Goal: Task Accomplishment & Management: Complete application form

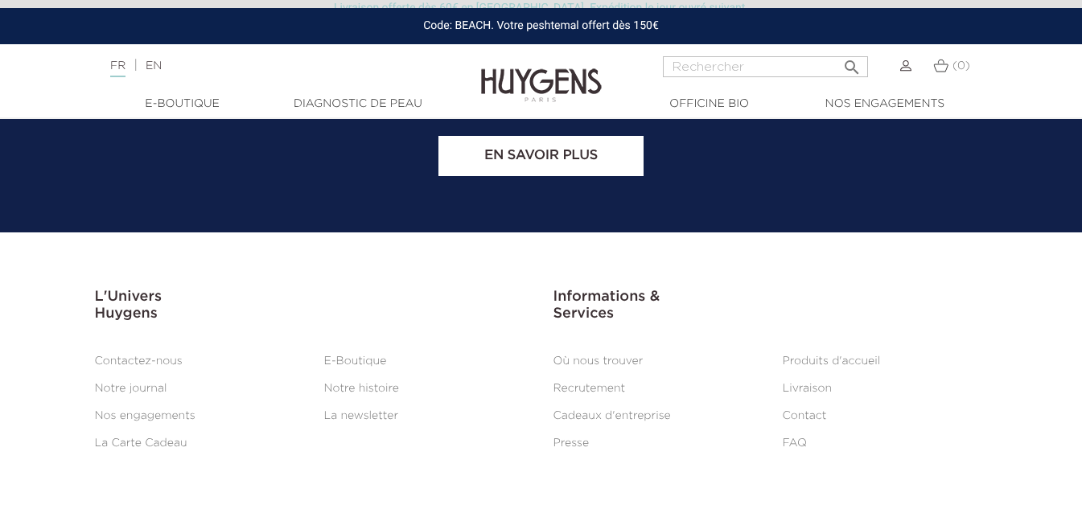
scroll to position [6711, 0]
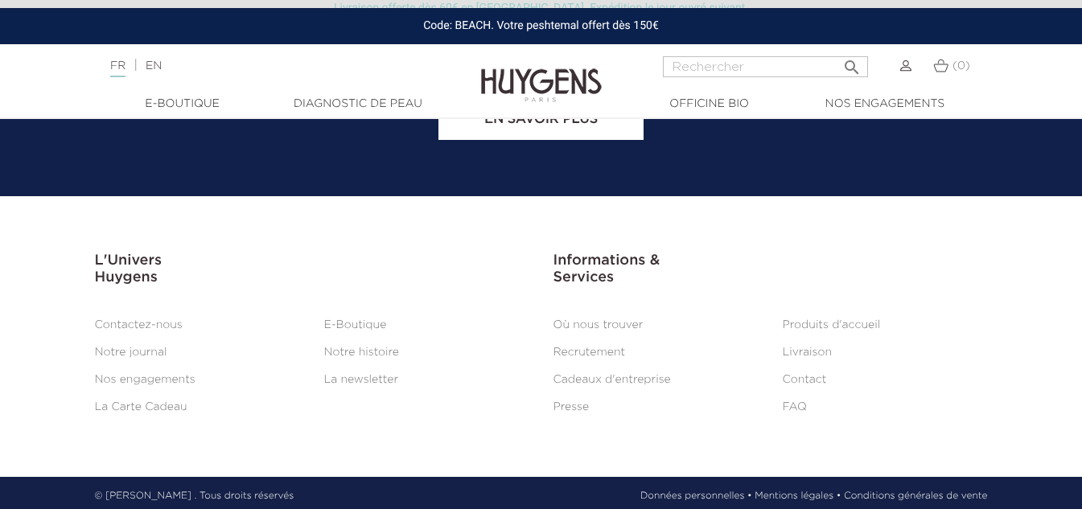
click at [560, 347] on link "Recrutement" at bounding box center [590, 352] width 72 height 11
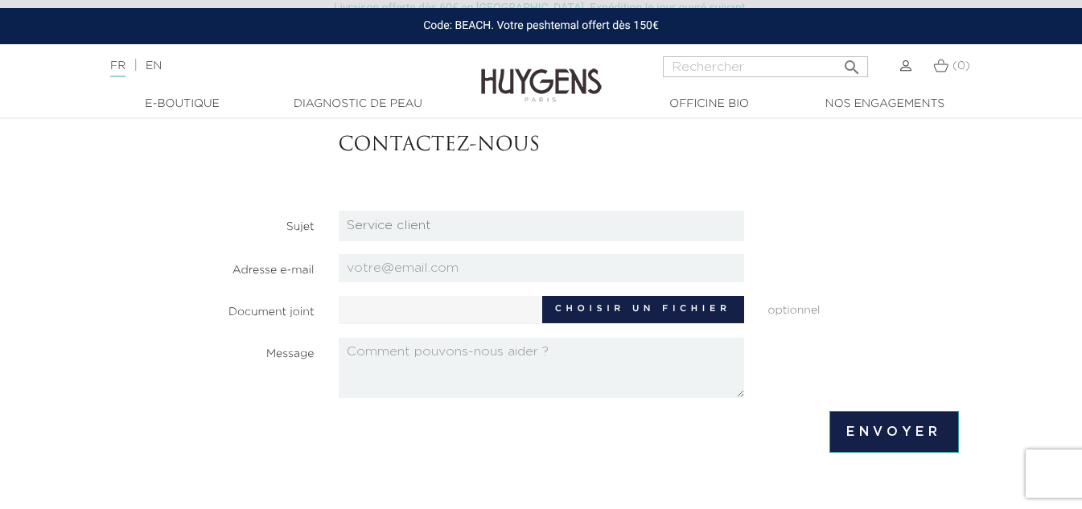
scroll to position [144, 0]
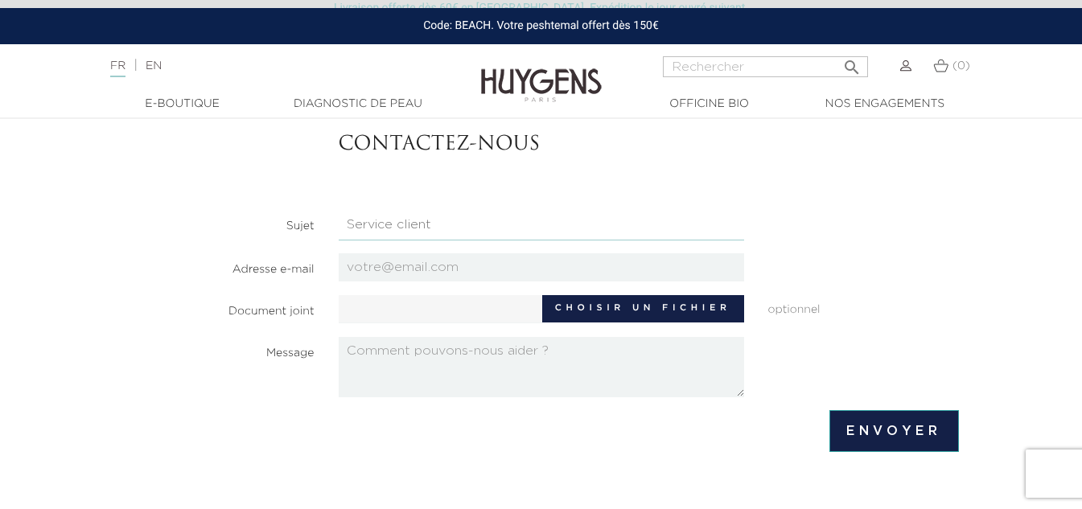
click at [527, 225] on select "Candidatures Boutiques Candidatures Siège Partenariats Relations Presse Service…" at bounding box center [542, 225] width 406 height 31
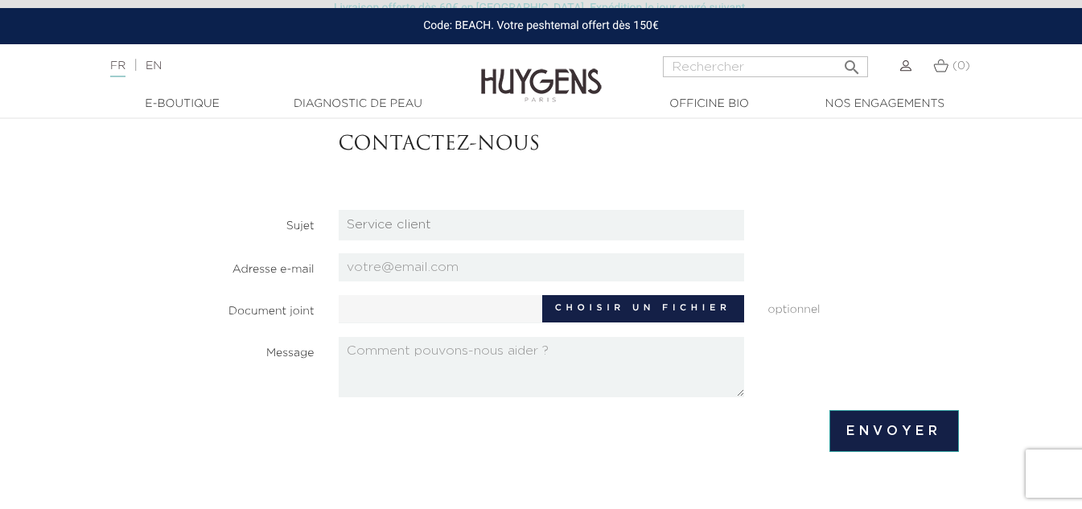
click at [557, 183] on div "Contactez-nous" at bounding box center [649, 145] width 645 height 104
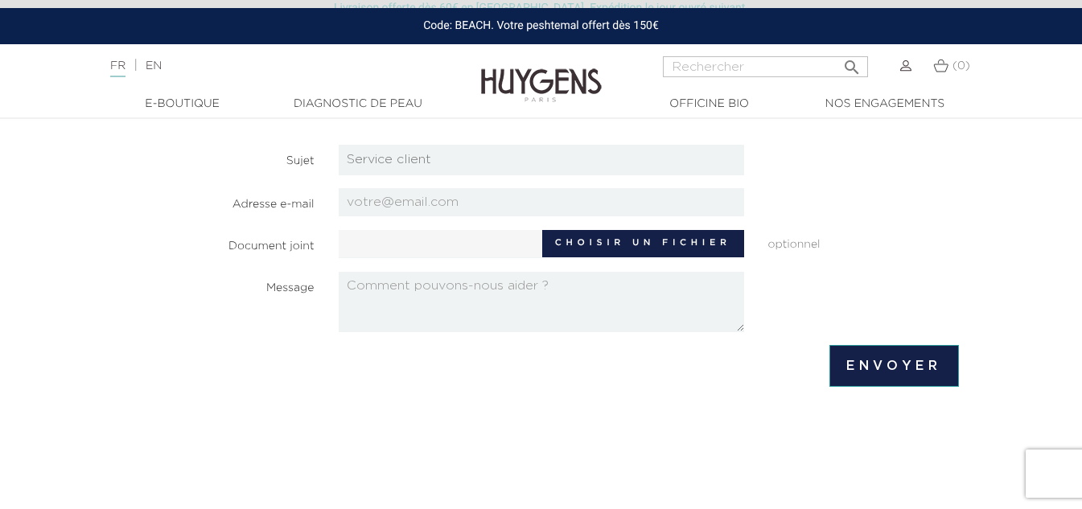
scroll to position [210, 0]
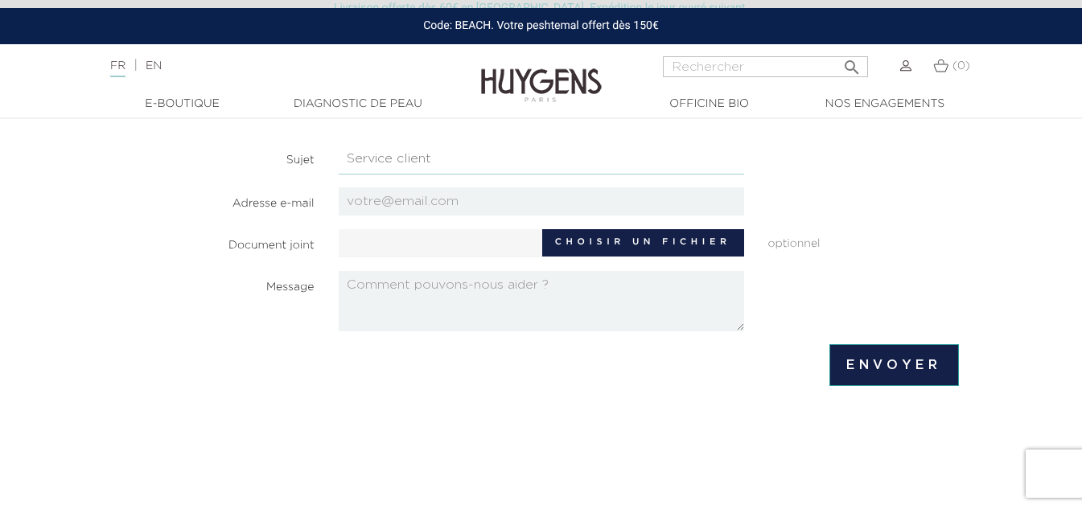
click at [562, 154] on select "Candidatures Boutiques Candidatures Siège Partenariats Relations Presse Service…" at bounding box center [542, 159] width 406 height 31
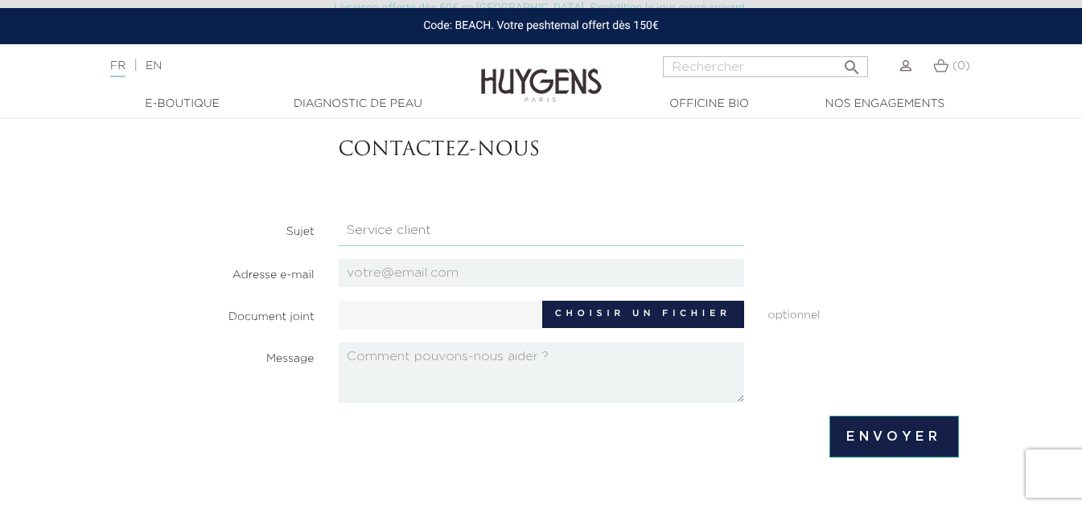
scroll to position [138, 0]
click at [538, 238] on select "Candidatures Boutiques Candidatures Siège Partenariats Relations Presse Service…" at bounding box center [542, 231] width 406 height 31
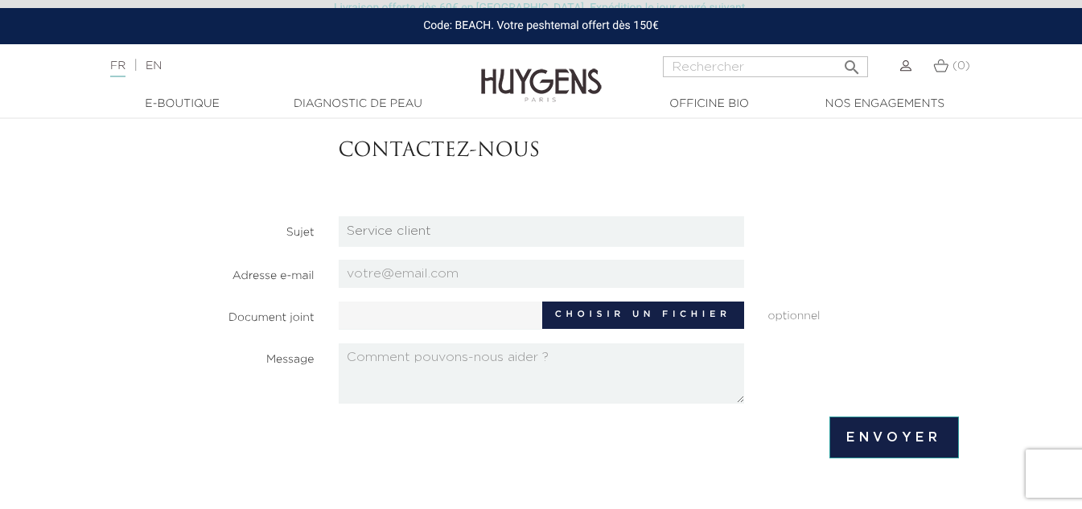
click at [572, 204] on section "Contactez-nous Sujet Candidatures Boutiques Candidatures Siège Partenariats Rel…" at bounding box center [541, 252] width 835 height 304
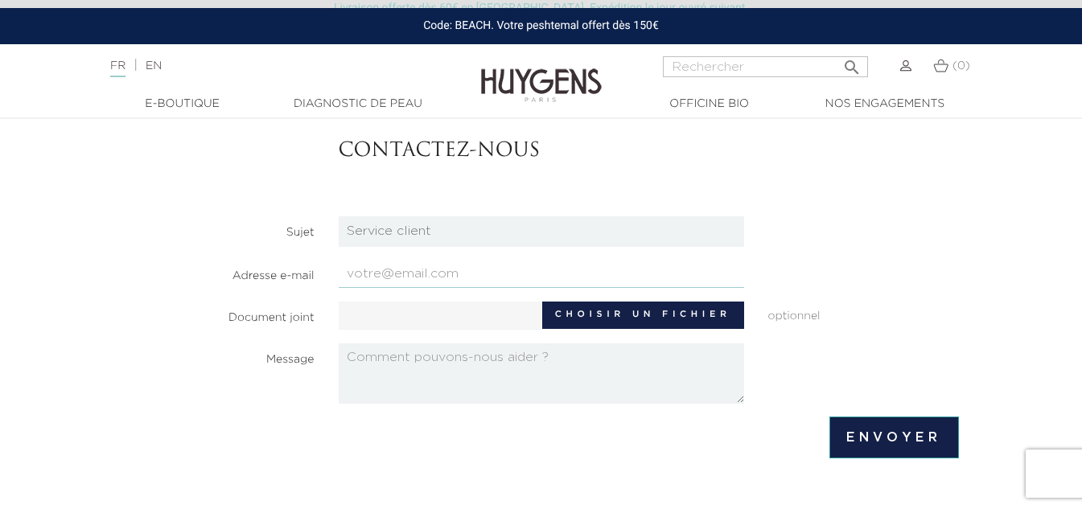
click at [489, 265] on input "email" at bounding box center [542, 274] width 406 height 28
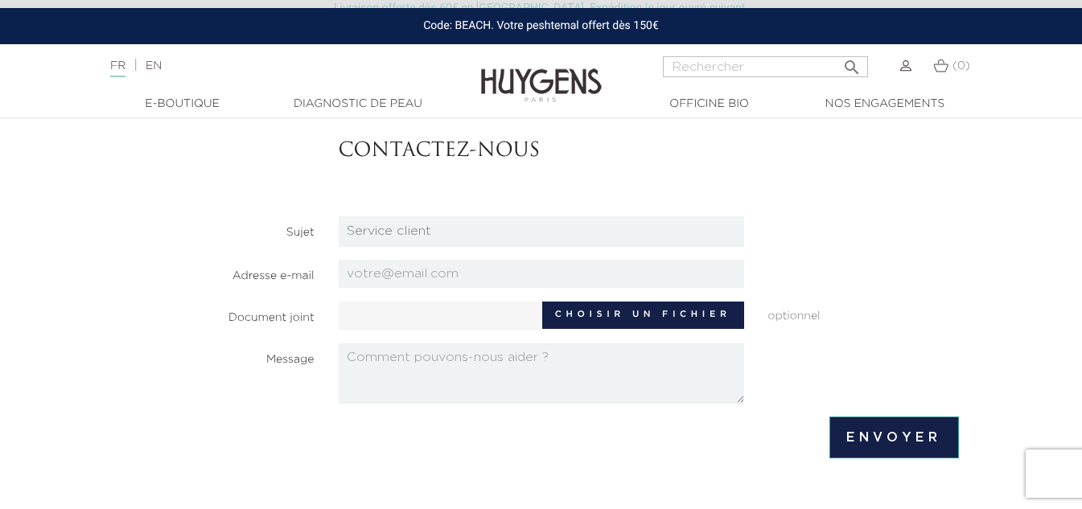
click at [369, 422] on footer "Envoyer" at bounding box center [541, 438] width 835 height 42
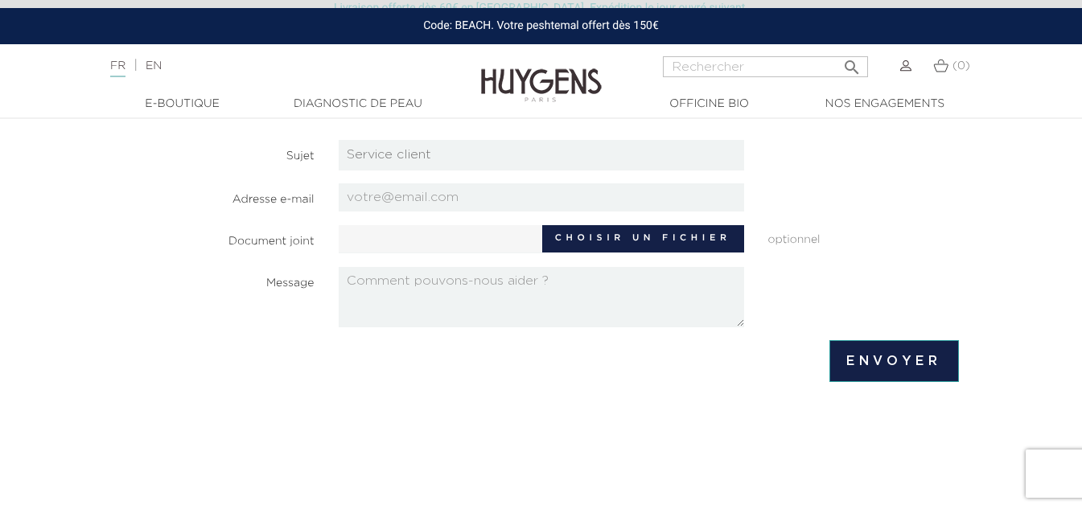
scroll to position [0, 0]
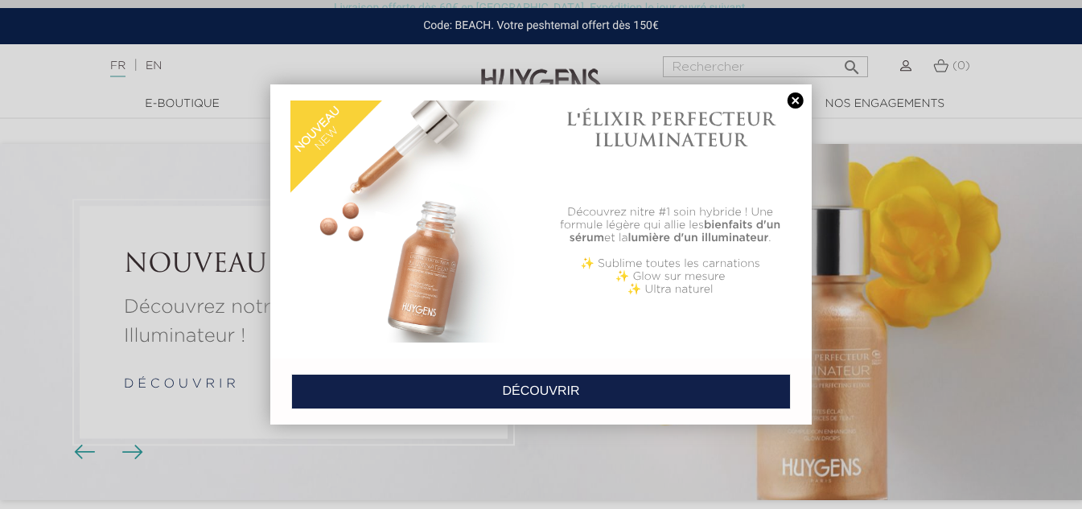
scroll to position [6711, 0]
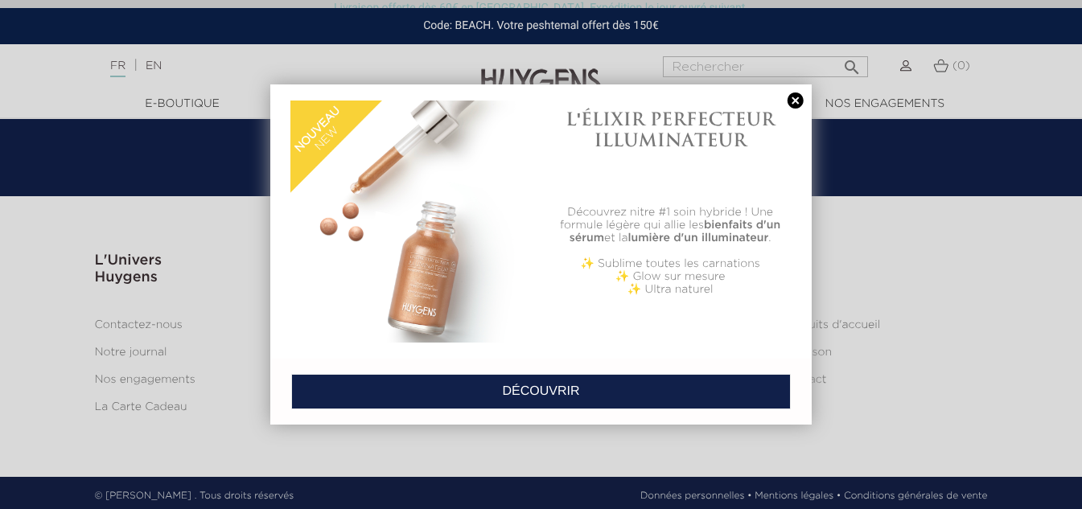
click at [795, 96] on link at bounding box center [796, 101] width 23 height 17
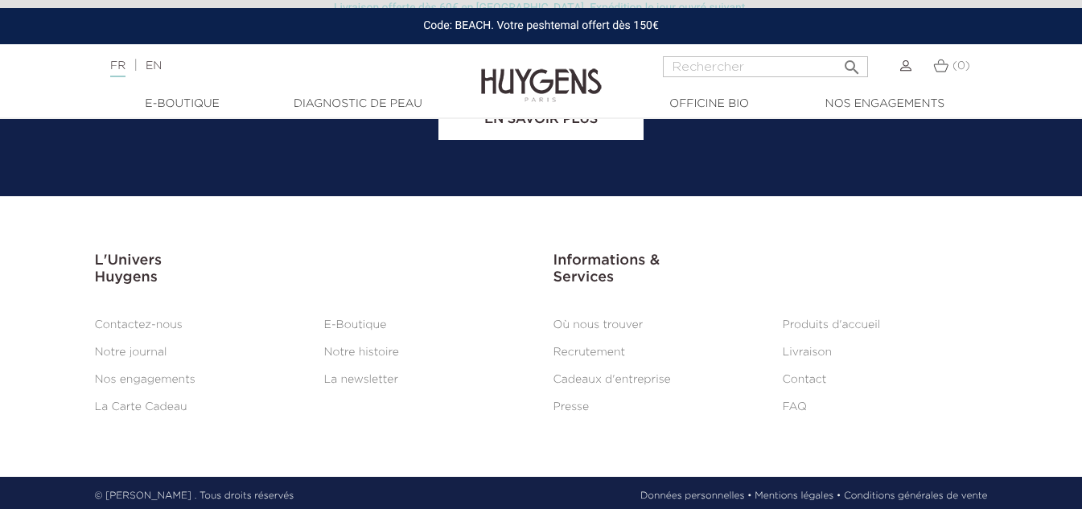
click at [581, 351] on link "Recrutement" at bounding box center [590, 352] width 72 height 11
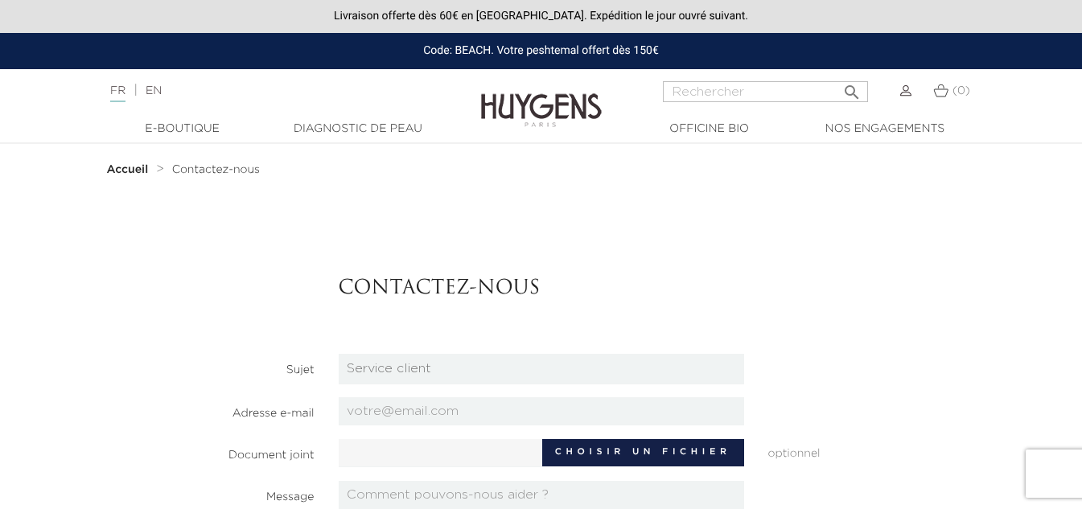
scroll to position [1, 0]
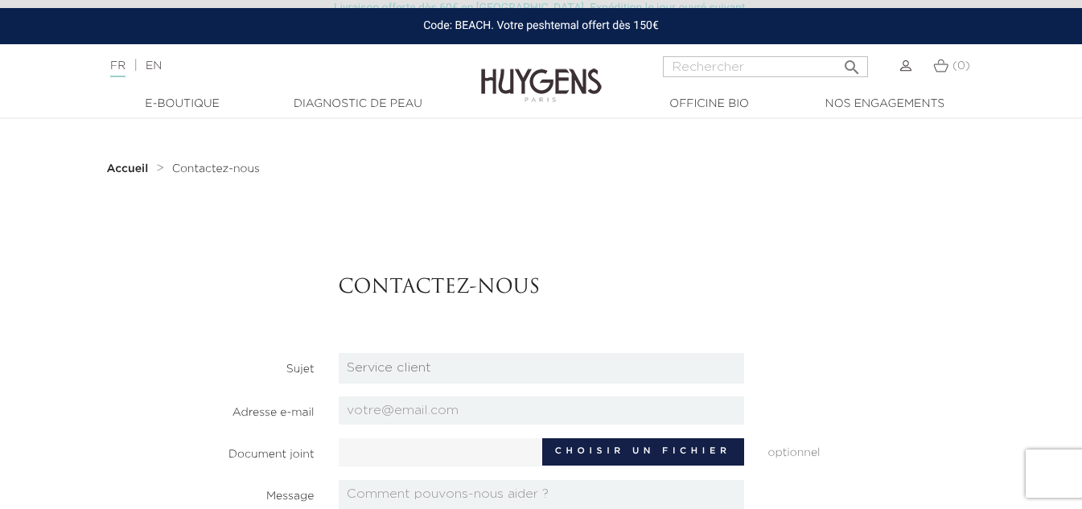
click at [961, 204] on section "Accueil Contactez-nous Contactez-nous Sujet Candidatures Boutiques Candidatures…" at bounding box center [541, 412] width 917 height 538
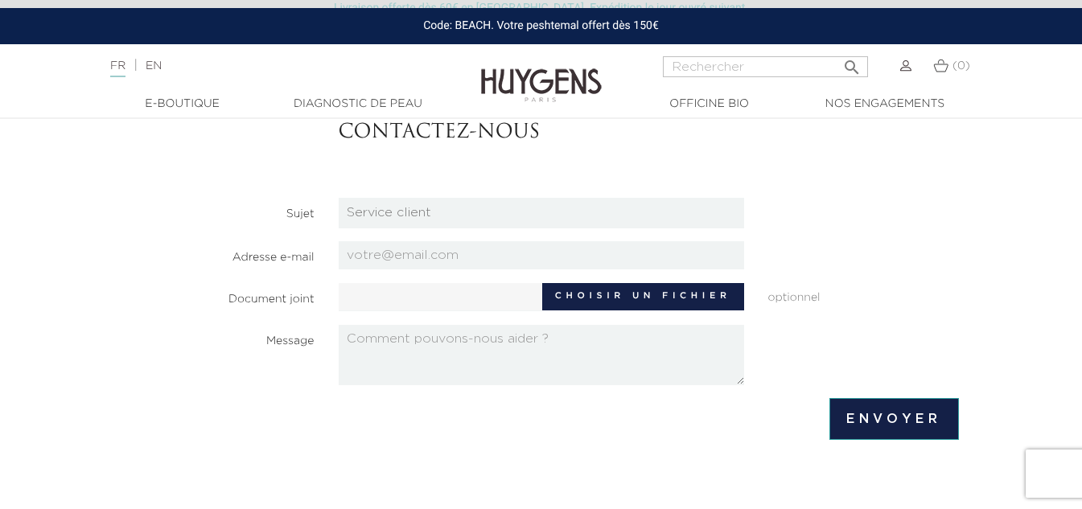
scroll to position [157, 0]
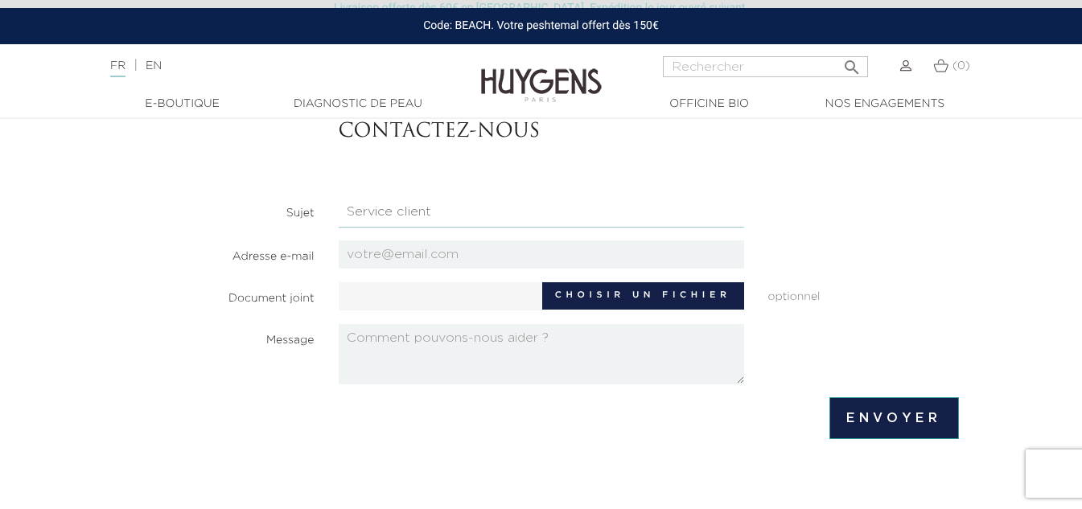
click at [661, 207] on select "Candidatures Boutiques Candidatures Siège Partenariats Relations Presse Service…" at bounding box center [542, 212] width 406 height 31
select select "3"
click at [339, 197] on select "Candidatures Boutiques Candidatures Siège Partenariats Relations Presse Service…" at bounding box center [542, 212] width 406 height 31
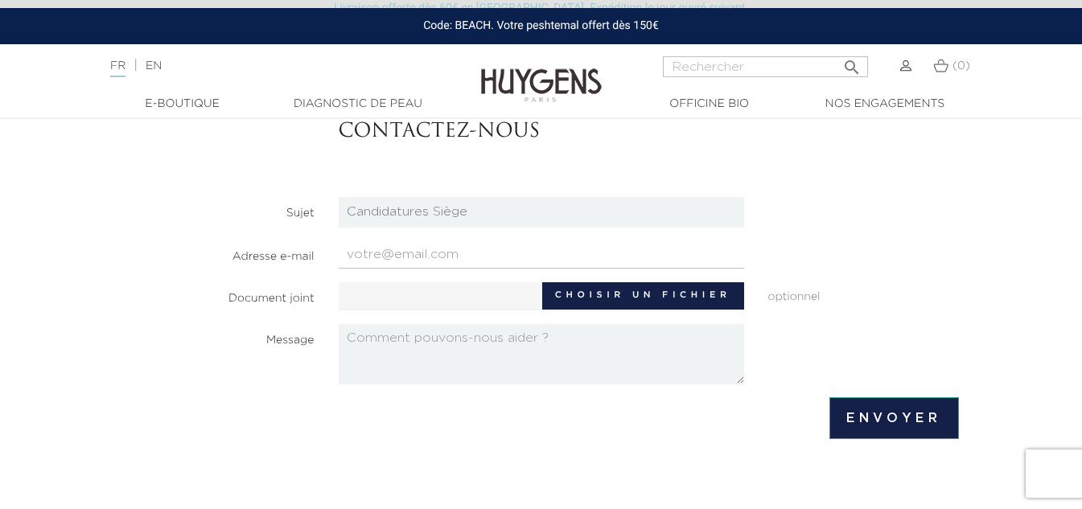
click at [625, 258] on input "email" at bounding box center [542, 255] width 406 height 28
type input "[EMAIL_ADDRESS][DOMAIN_NAME]"
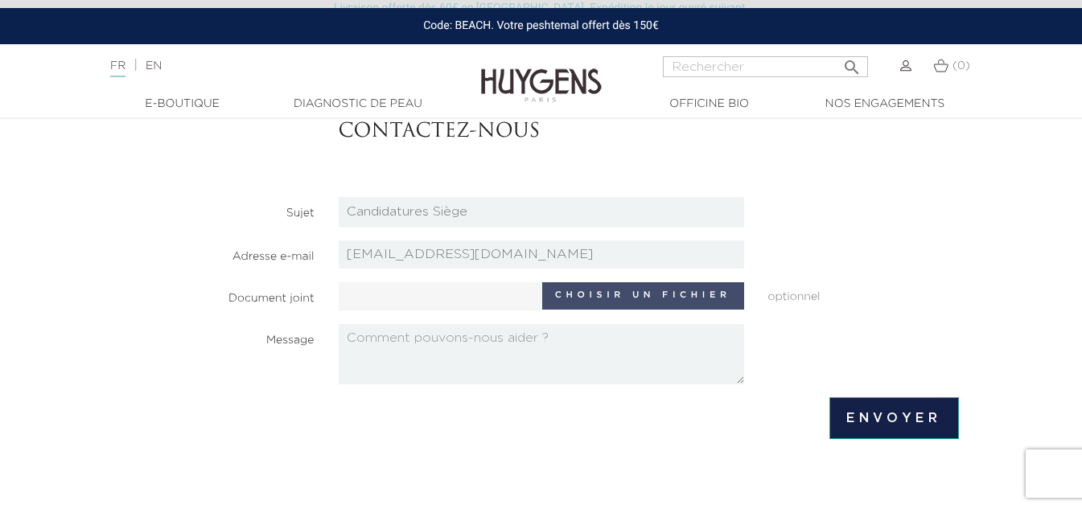
click at [550, 289] on label "Choisir un fichier" at bounding box center [643, 295] width 202 height 27
click at [550, 289] on input "Choisir un fichier" at bounding box center [489, 294] width 301 height 24
type input "C:\fakepath\CV_Jean_Marcel_Apprenti_Comptable.pdf"
type input "CV_Jean_Marcel_Apprenti_Comptable.pdf"
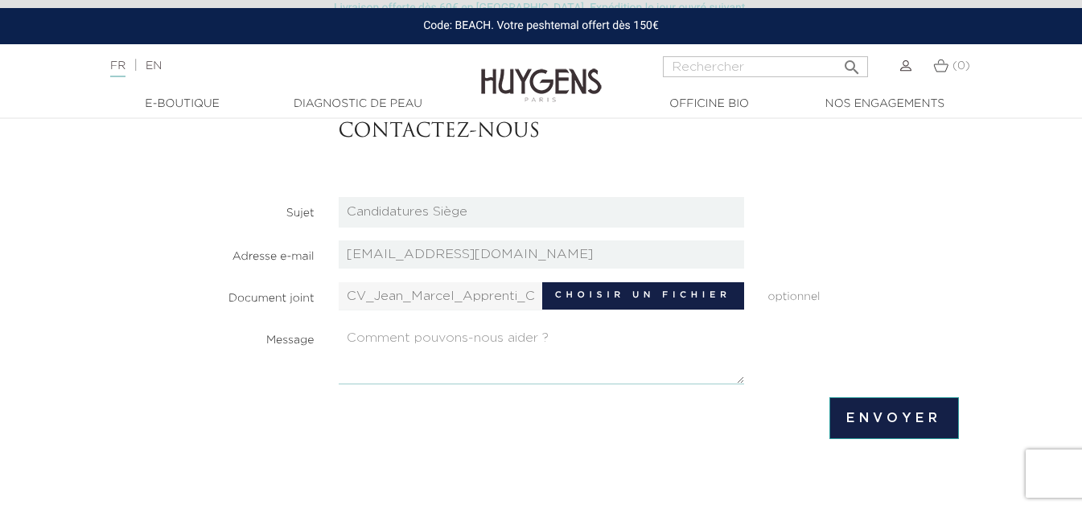
click at [606, 372] on textarea at bounding box center [542, 354] width 406 height 60
click at [583, 349] on textarea at bounding box center [542, 354] width 406 height 60
